Goal: Use online tool/utility: Utilize a website feature to perform a specific function

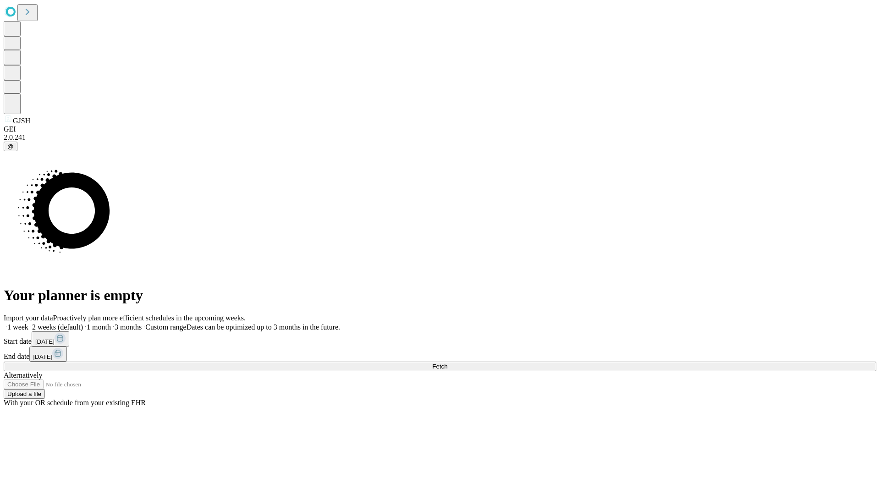
click at [447, 363] on span "Fetch" at bounding box center [439, 366] width 15 height 7
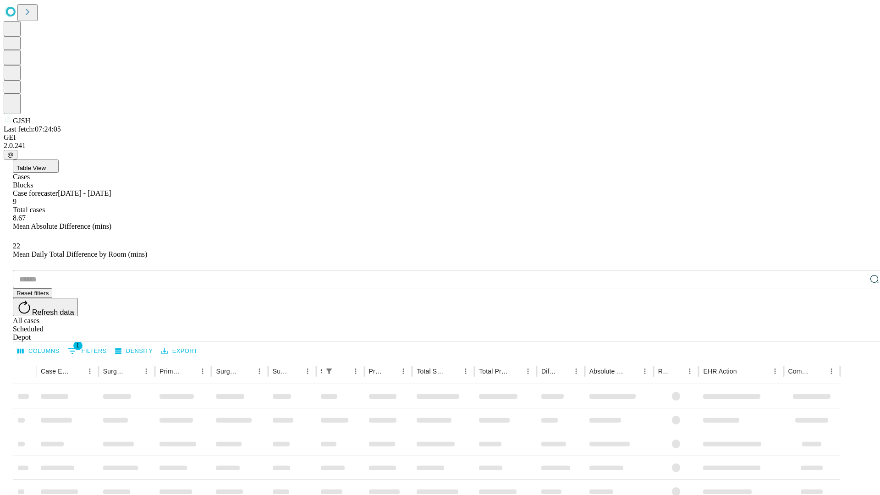
click at [46, 165] on span "Table View" at bounding box center [30, 168] width 29 height 7
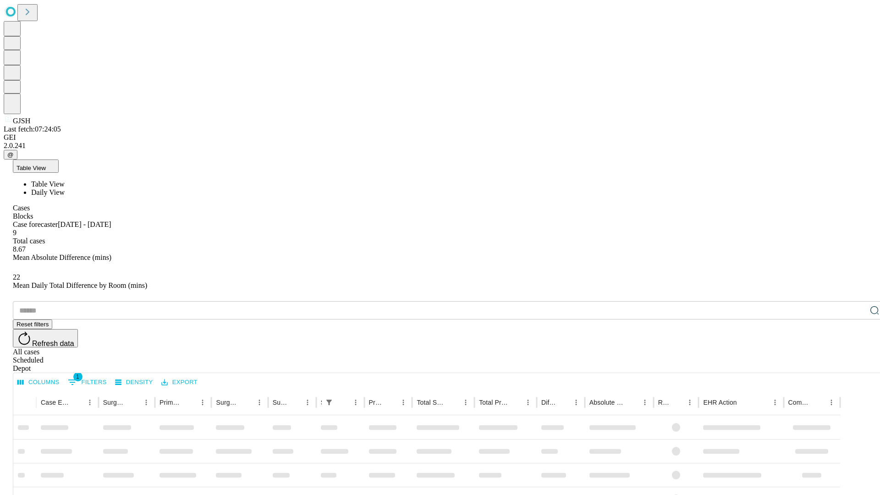
click at [65, 188] on span "Daily View" at bounding box center [47, 192] width 33 height 8
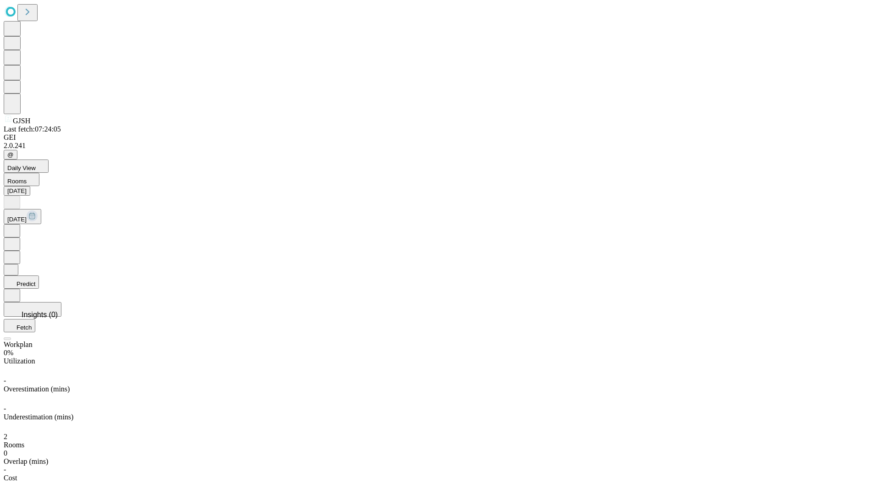
click at [39, 275] on button "Predict" at bounding box center [21, 281] width 35 height 13
